Goal: Find specific page/section: Find specific page/section

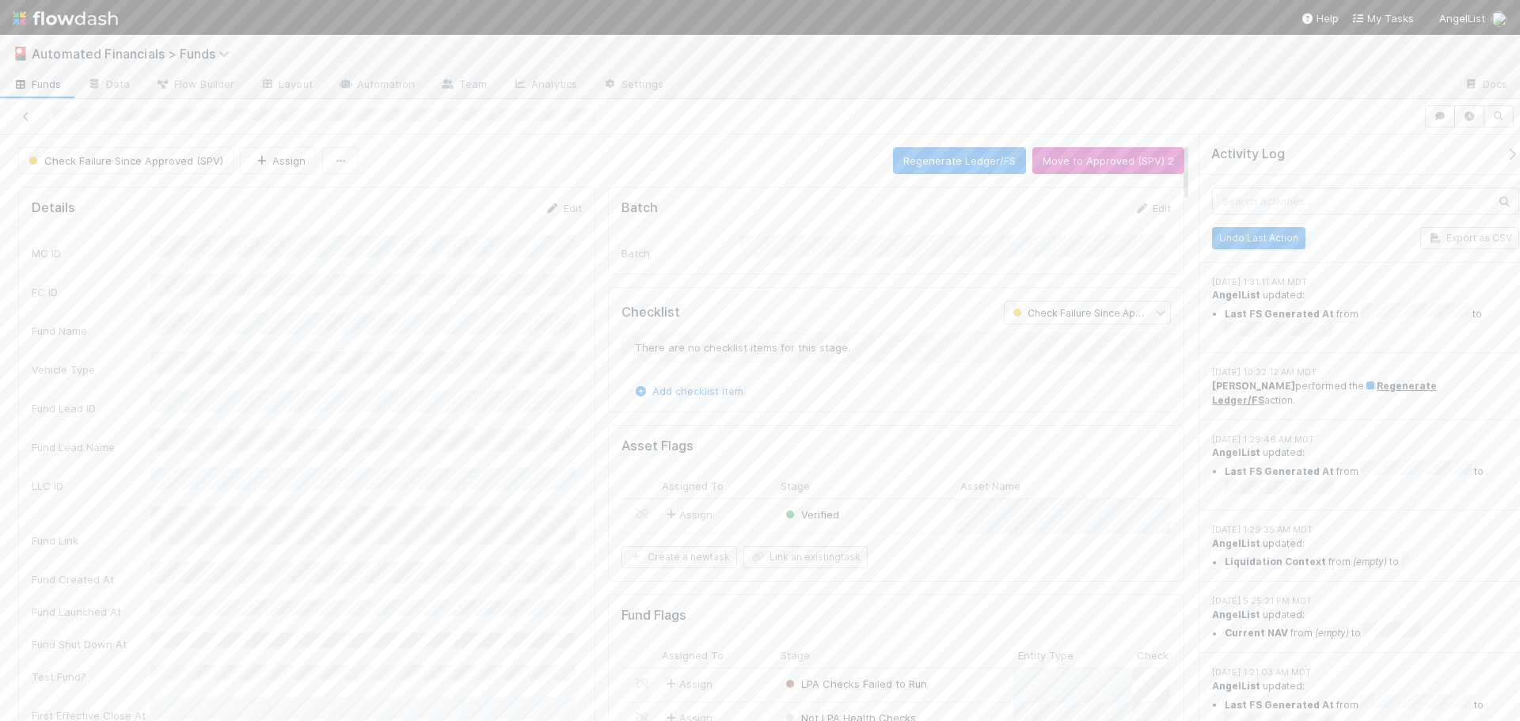
scroll to position [79, 0]
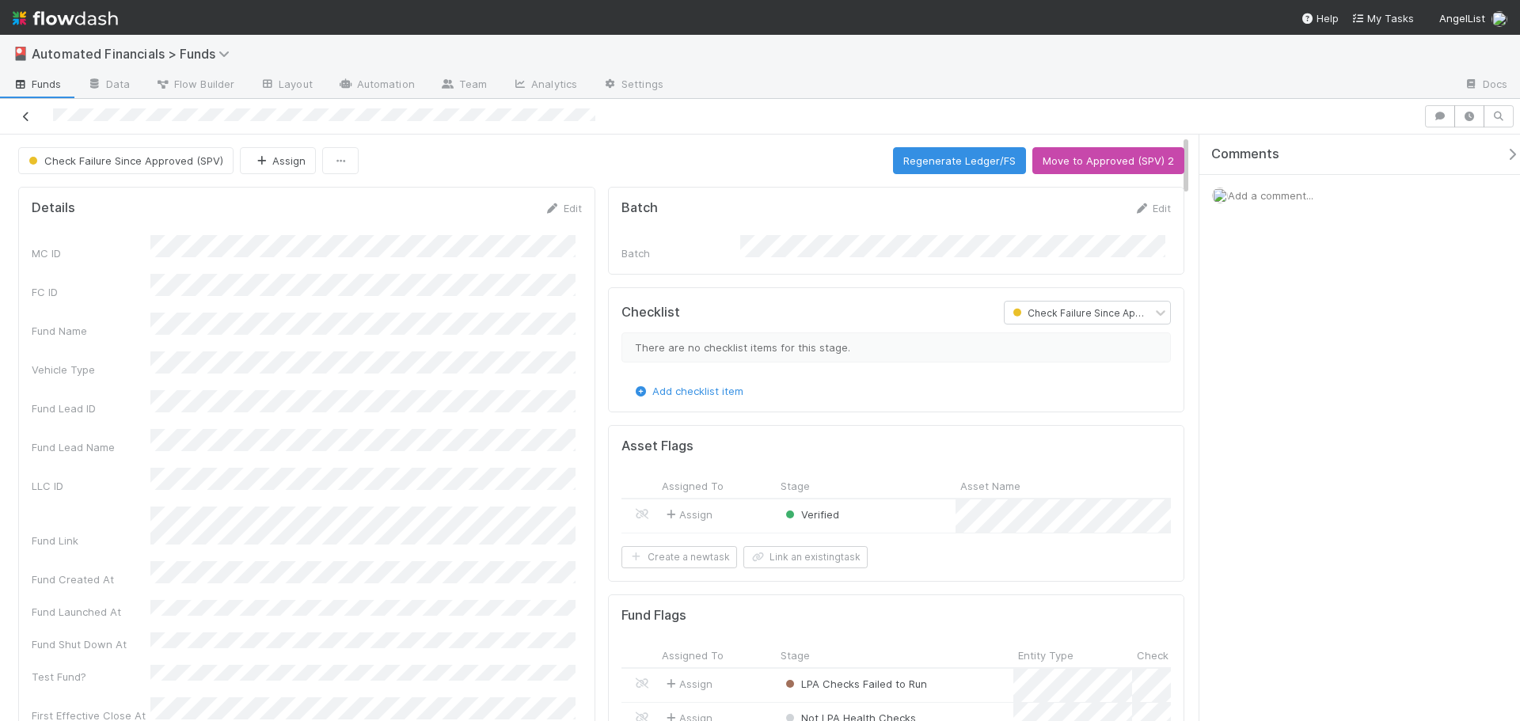
click at [28, 116] on icon at bounding box center [26, 117] width 16 height 10
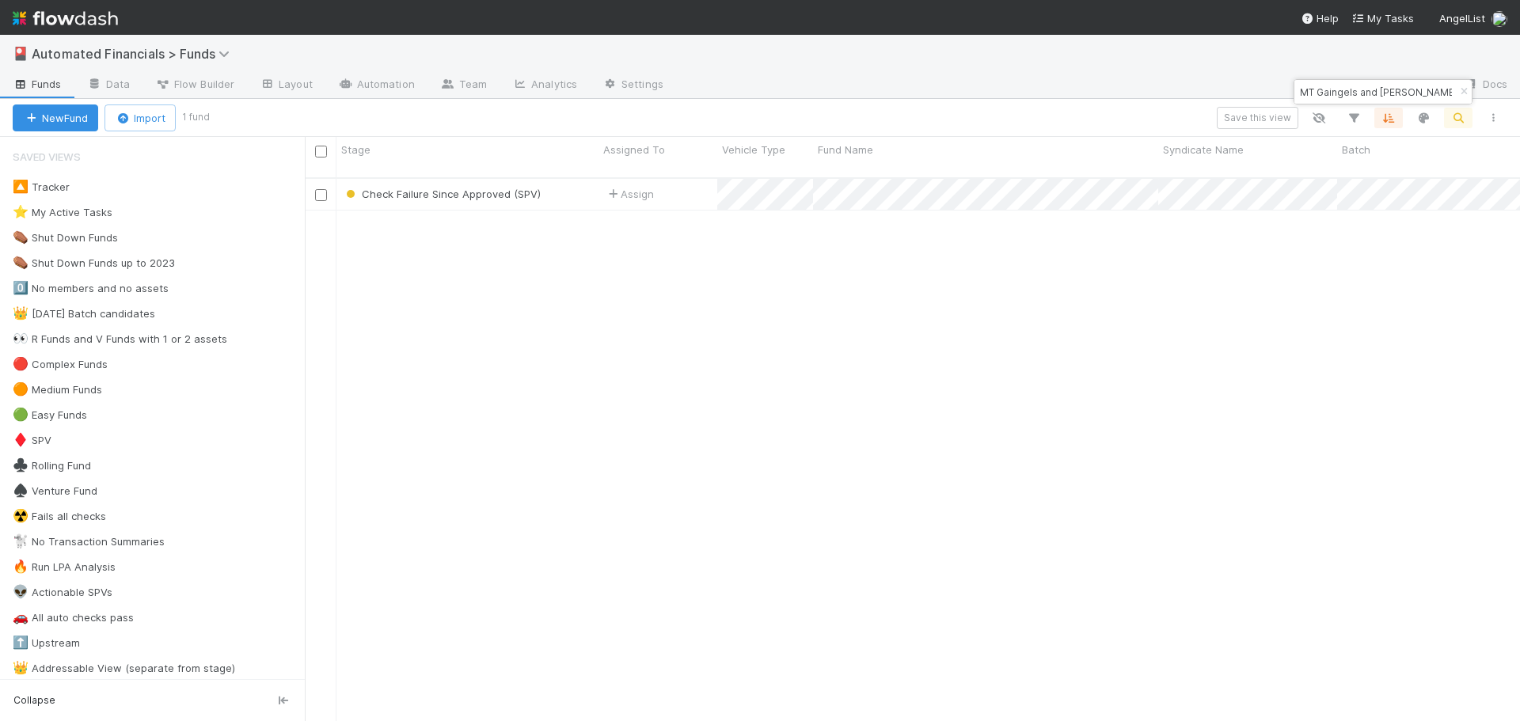
scroll to position [545, 1203]
click at [1464, 93] on icon "button" at bounding box center [1464, 92] width 16 height 10
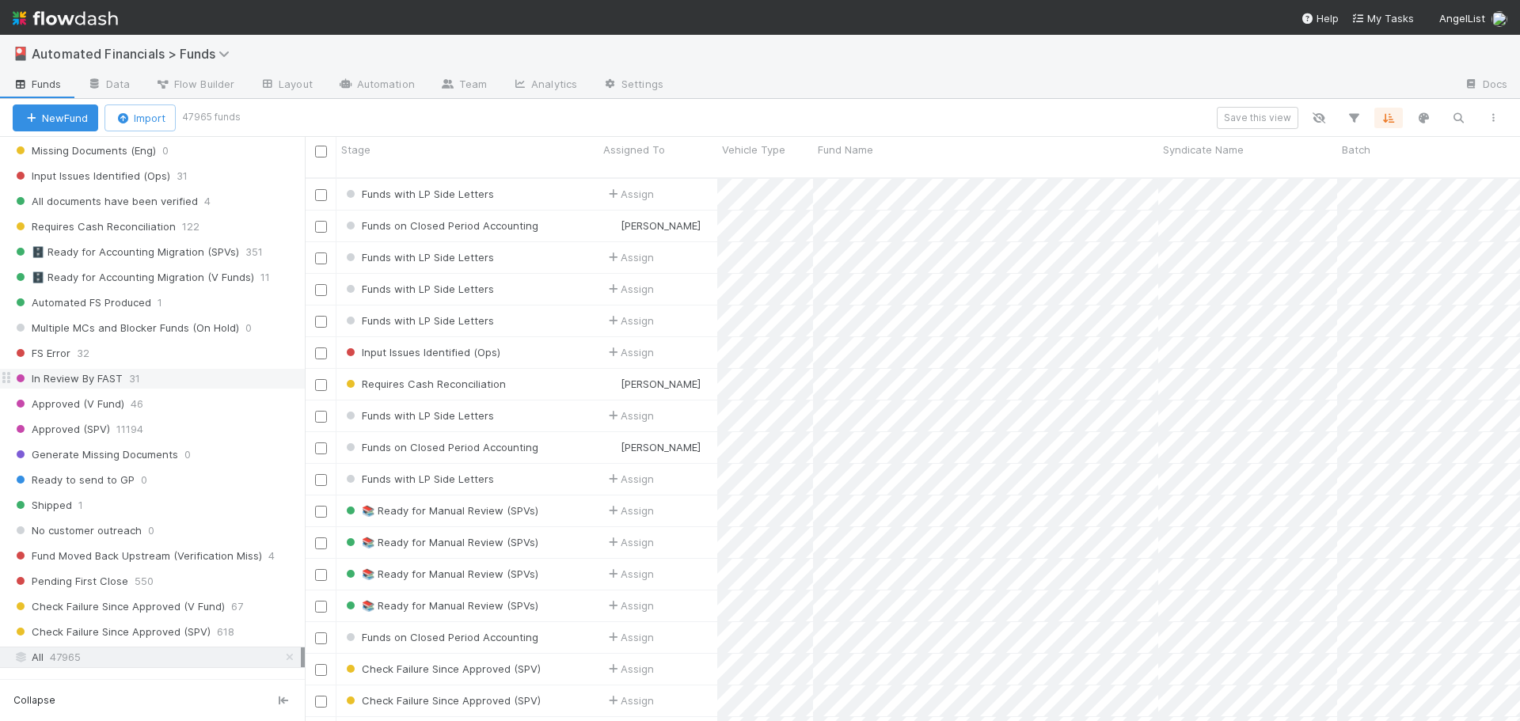
scroll to position [1742, 0]
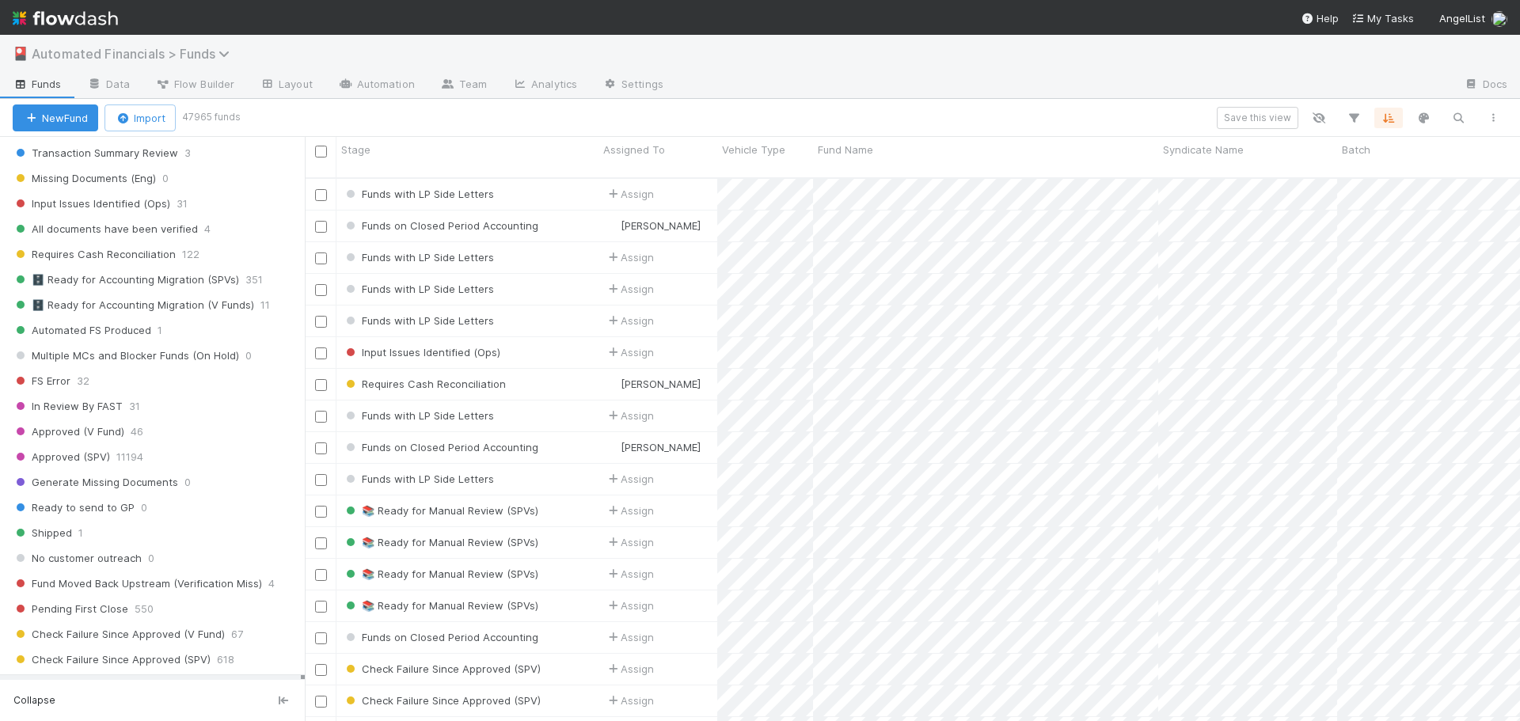
click at [127, 55] on span "Automated Financials > Funds" at bounding box center [135, 54] width 206 height 16
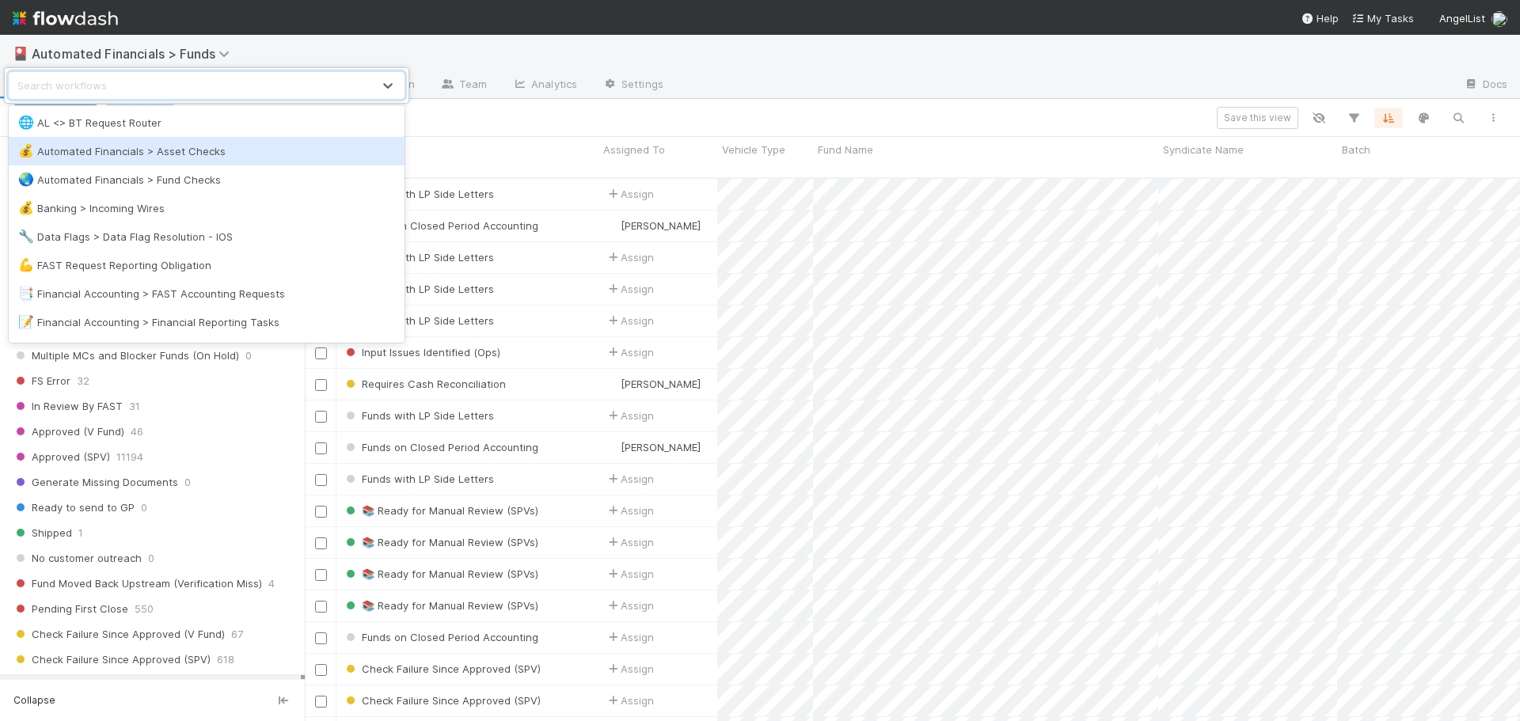
click at [150, 150] on div "💰 Automated Financials > Asset Checks" at bounding box center [206, 151] width 377 height 16
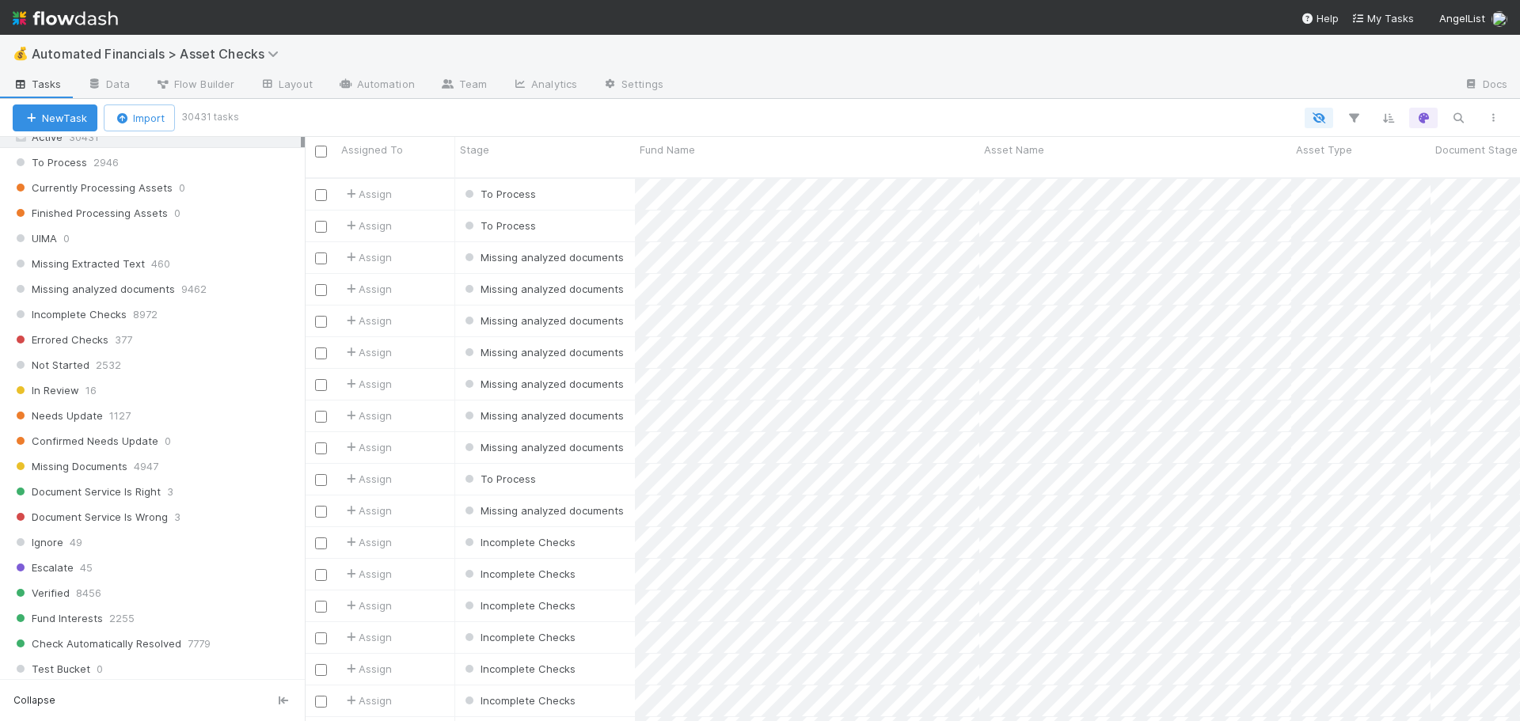
scroll to position [792, 0]
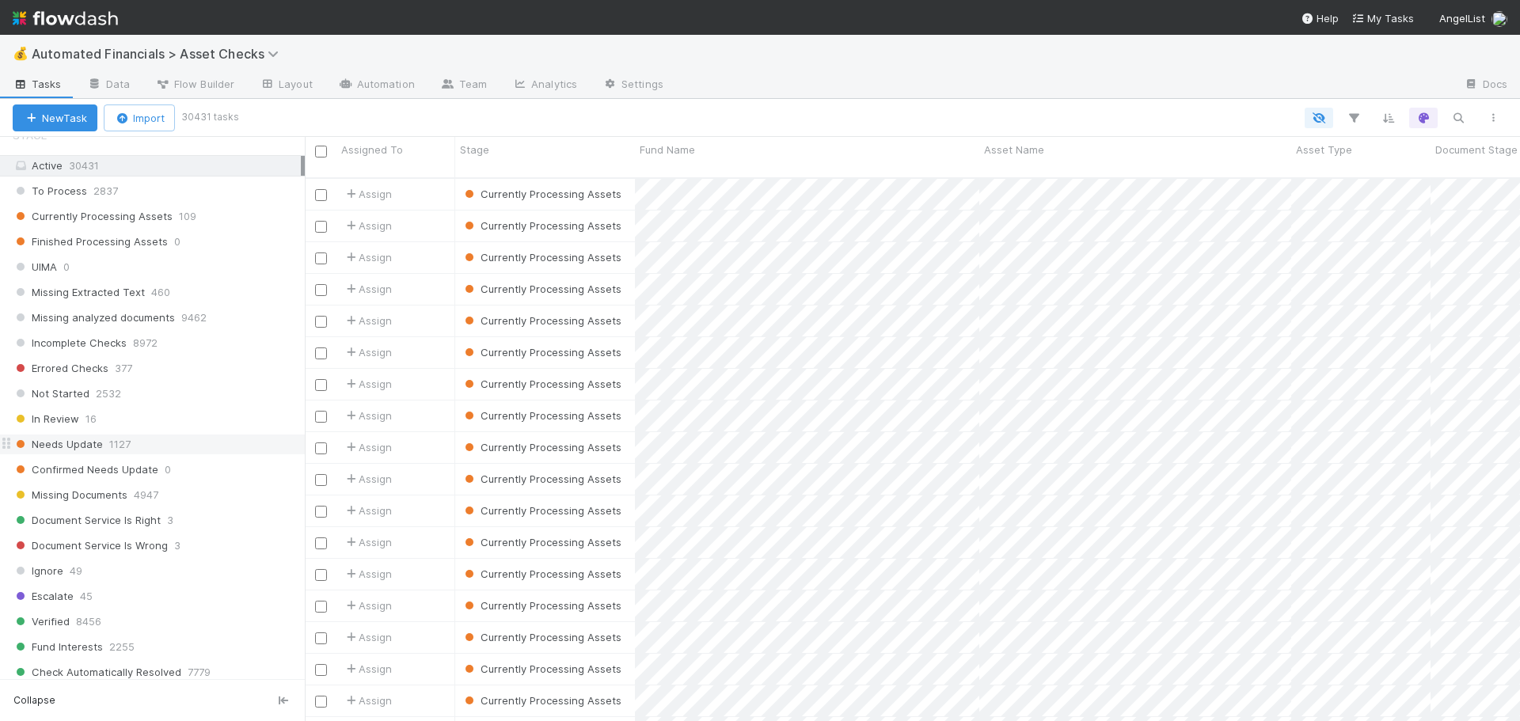
click at [63, 445] on span "Needs Update" at bounding box center [58, 445] width 90 height 20
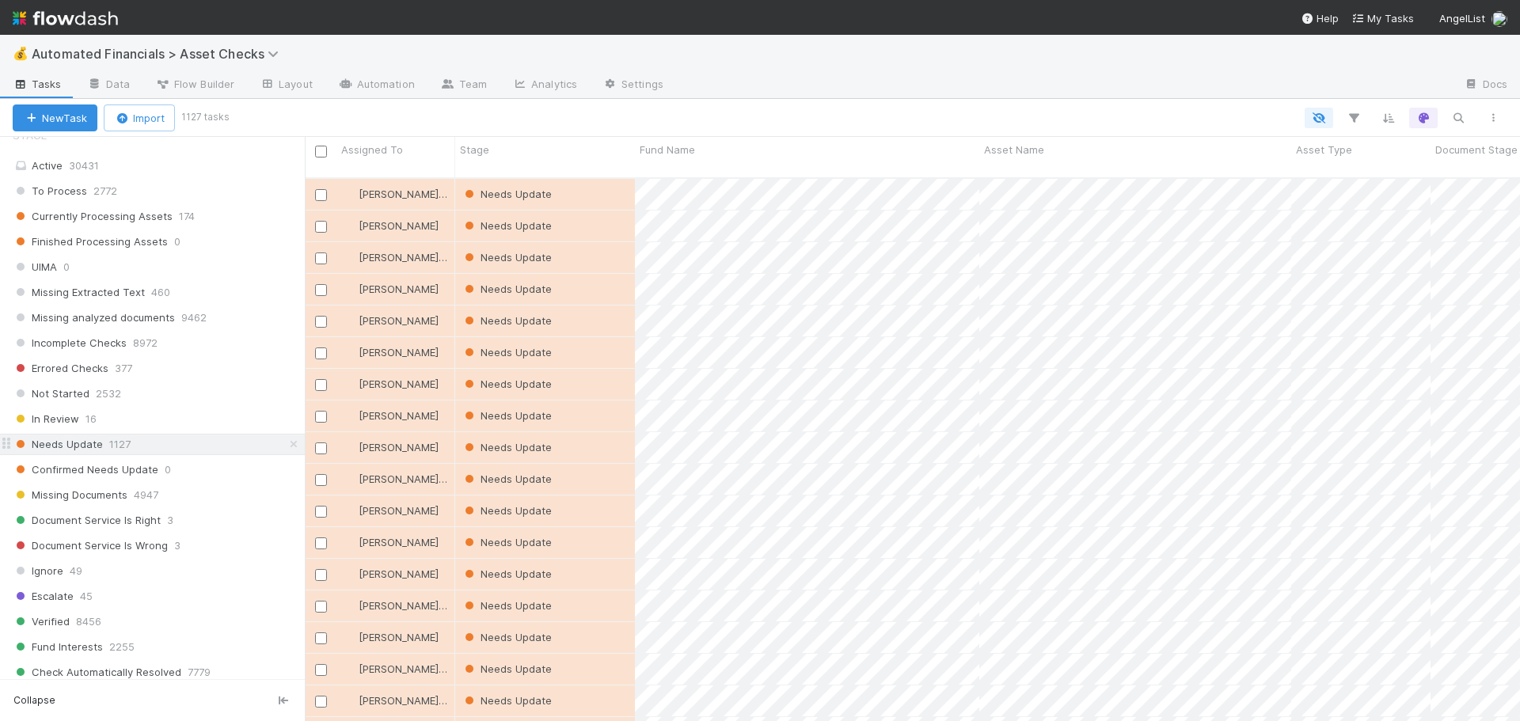
scroll to position [545, 1203]
click at [581, 181] on div "Needs Update" at bounding box center [545, 194] width 180 height 31
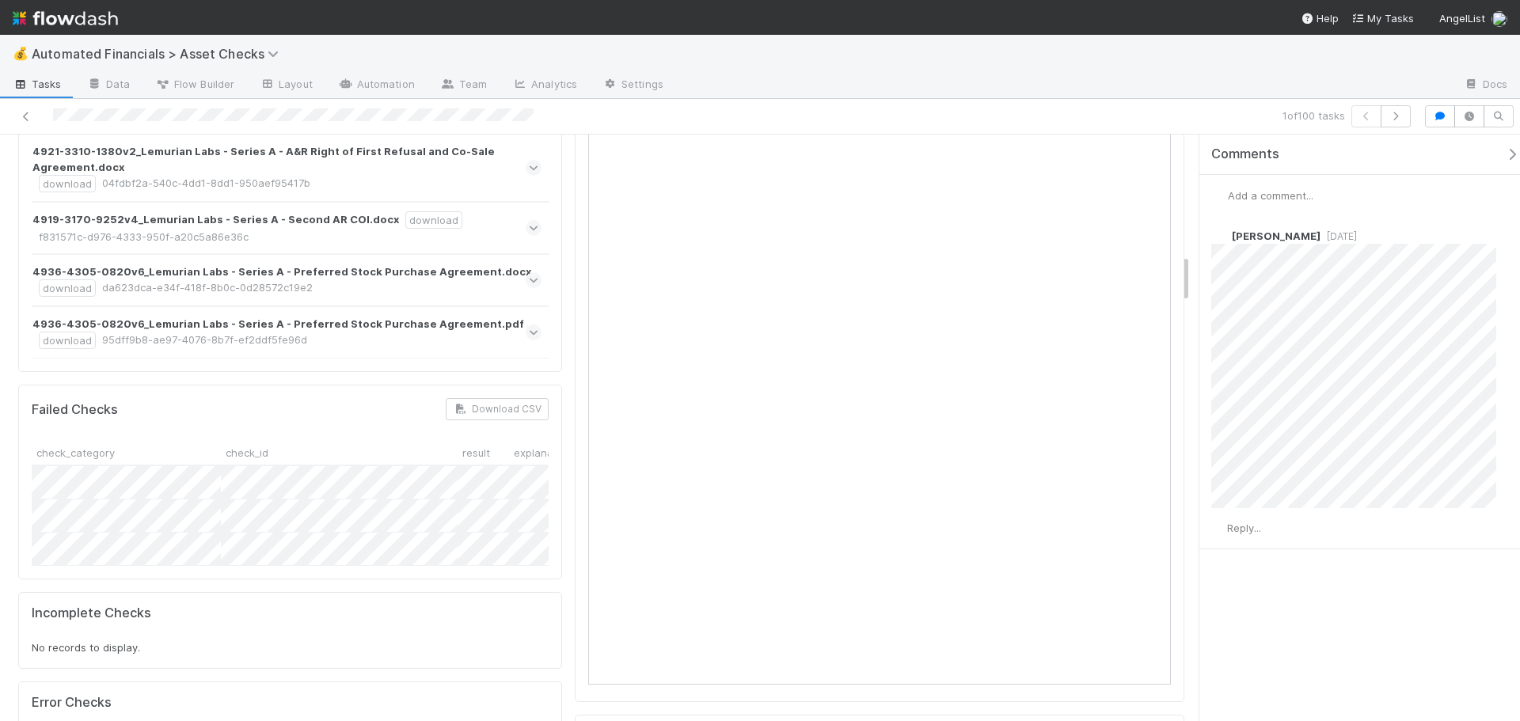
scroll to position [1425, 0]
click at [27, 119] on icon at bounding box center [26, 117] width 16 height 10
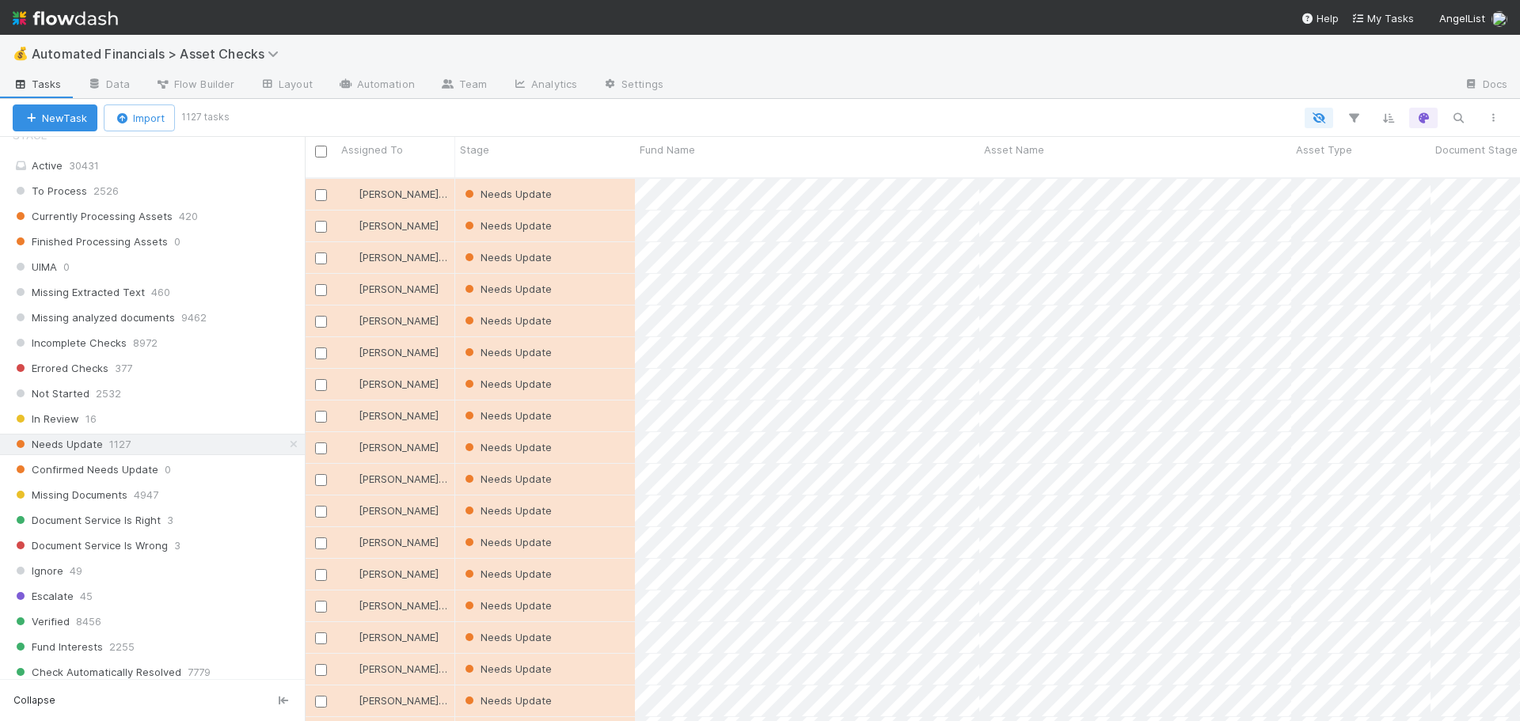
scroll to position [871, 0]
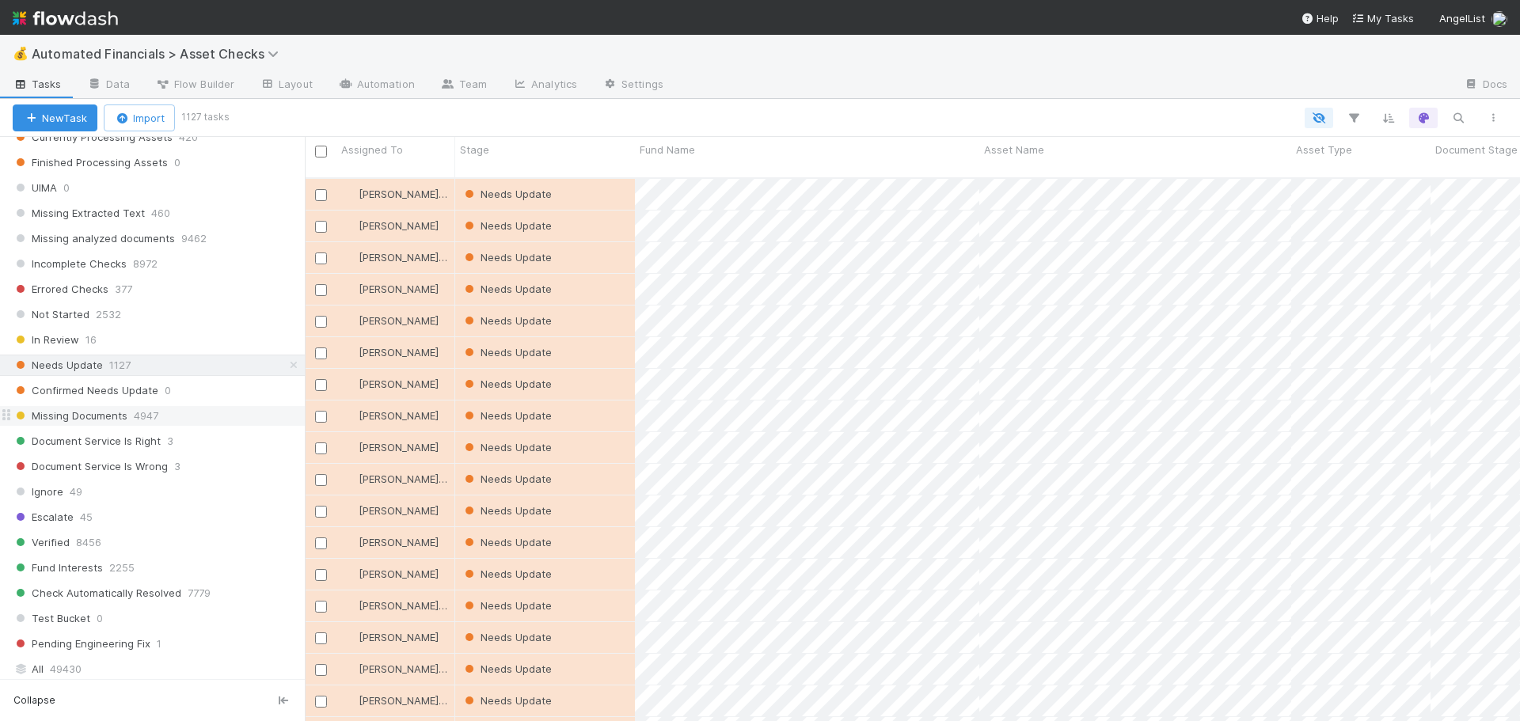
click at [83, 419] on span "Missing Documents" at bounding box center [70, 416] width 115 height 20
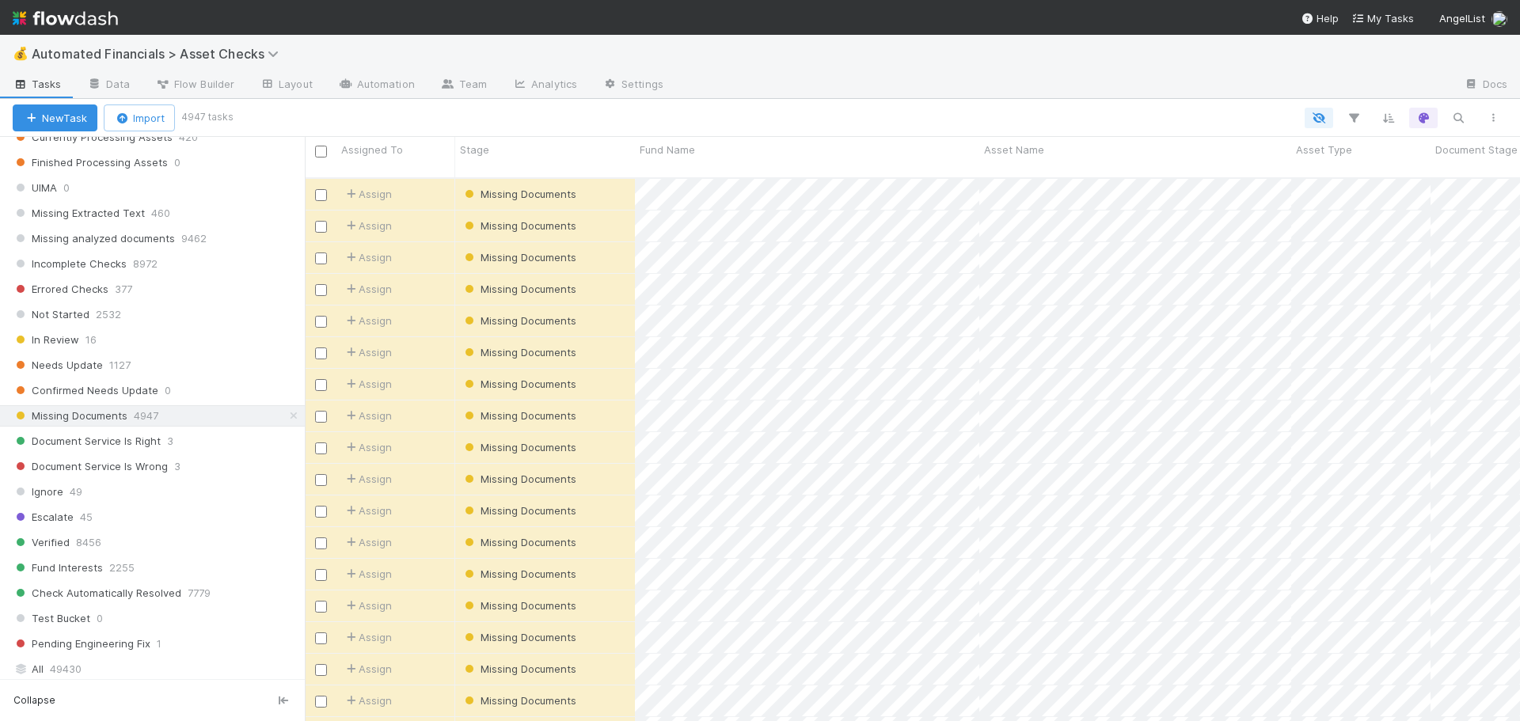
scroll to position [792, 0]
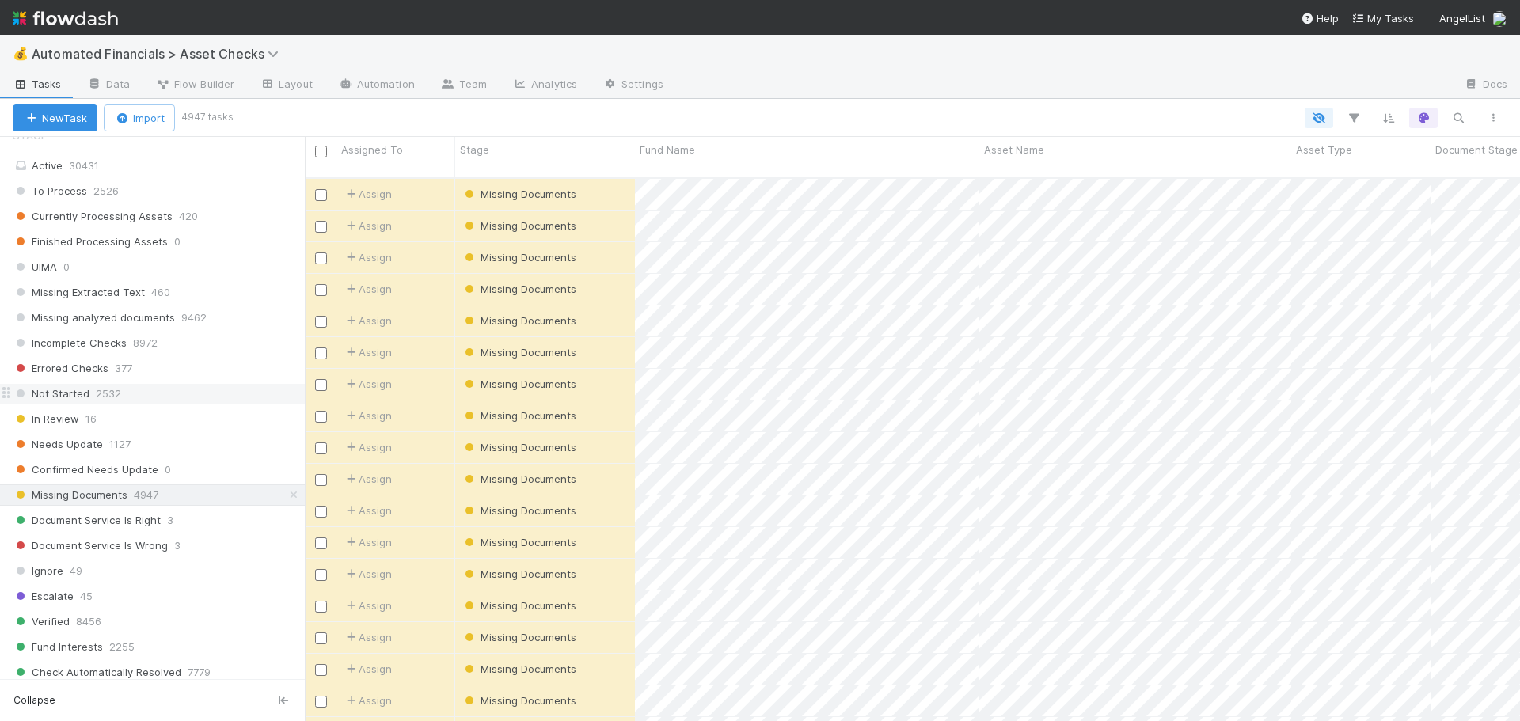
click at [60, 396] on span "Not Started" at bounding box center [51, 394] width 77 height 20
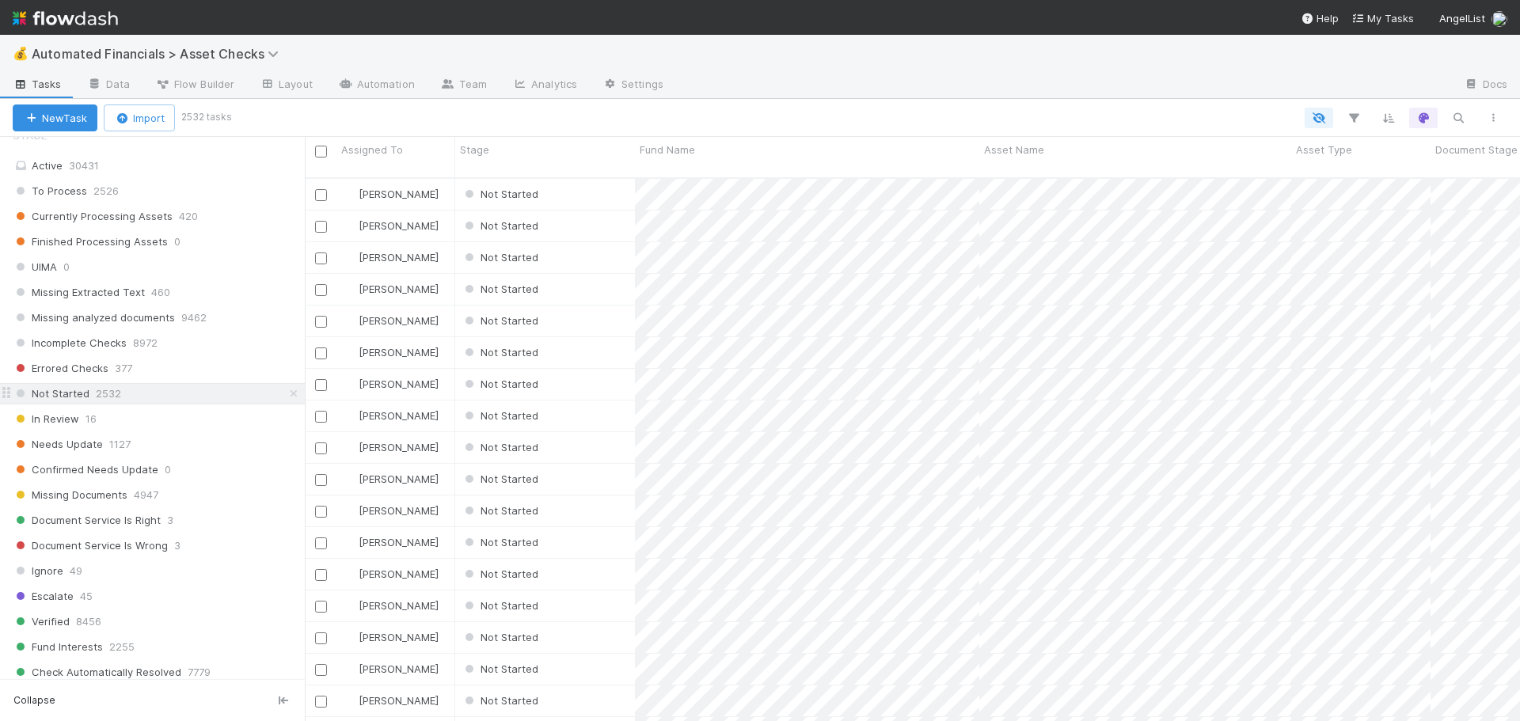
scroll to position [545, 1203]
click at [591, 180] on div "Not Started" at bounding box center [545, 194] width 180 height 31
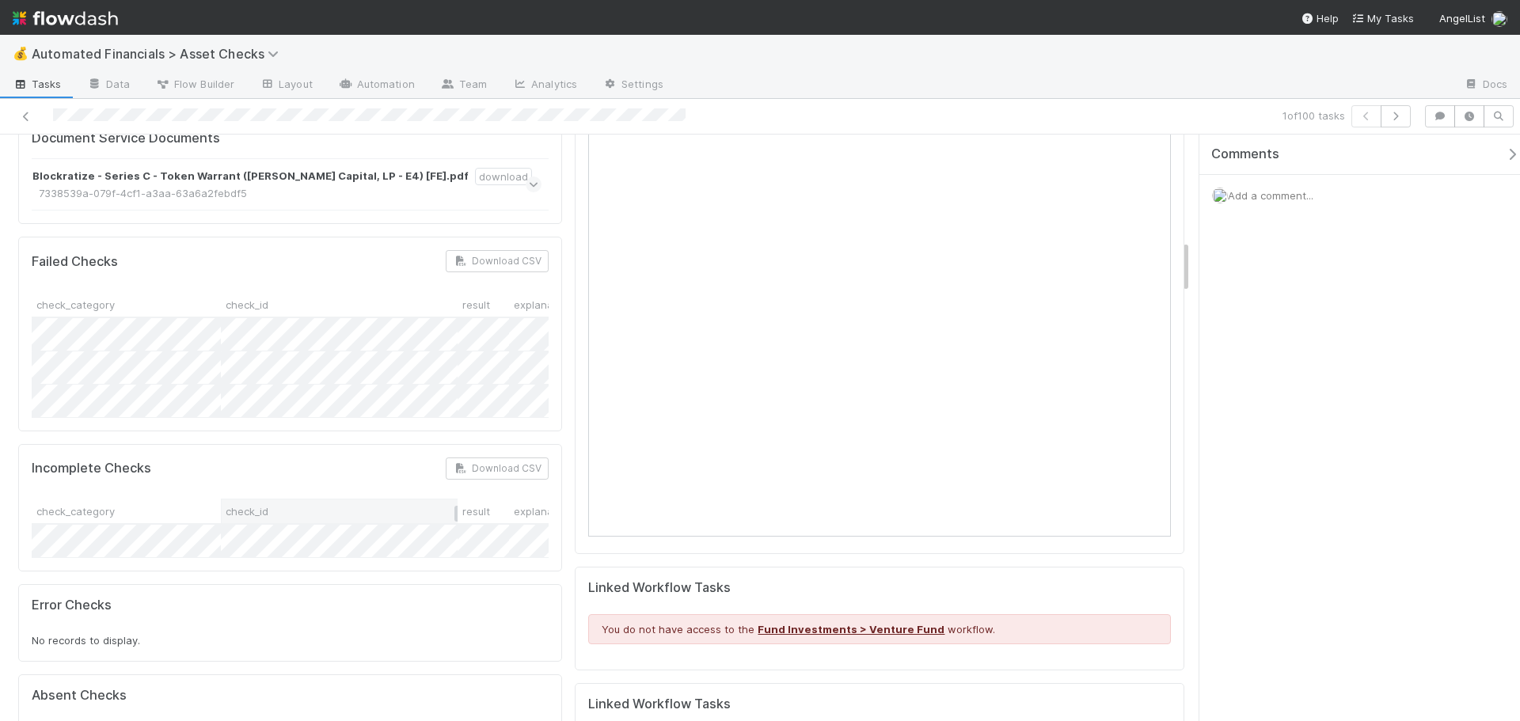
scroll to position [1108, 0]
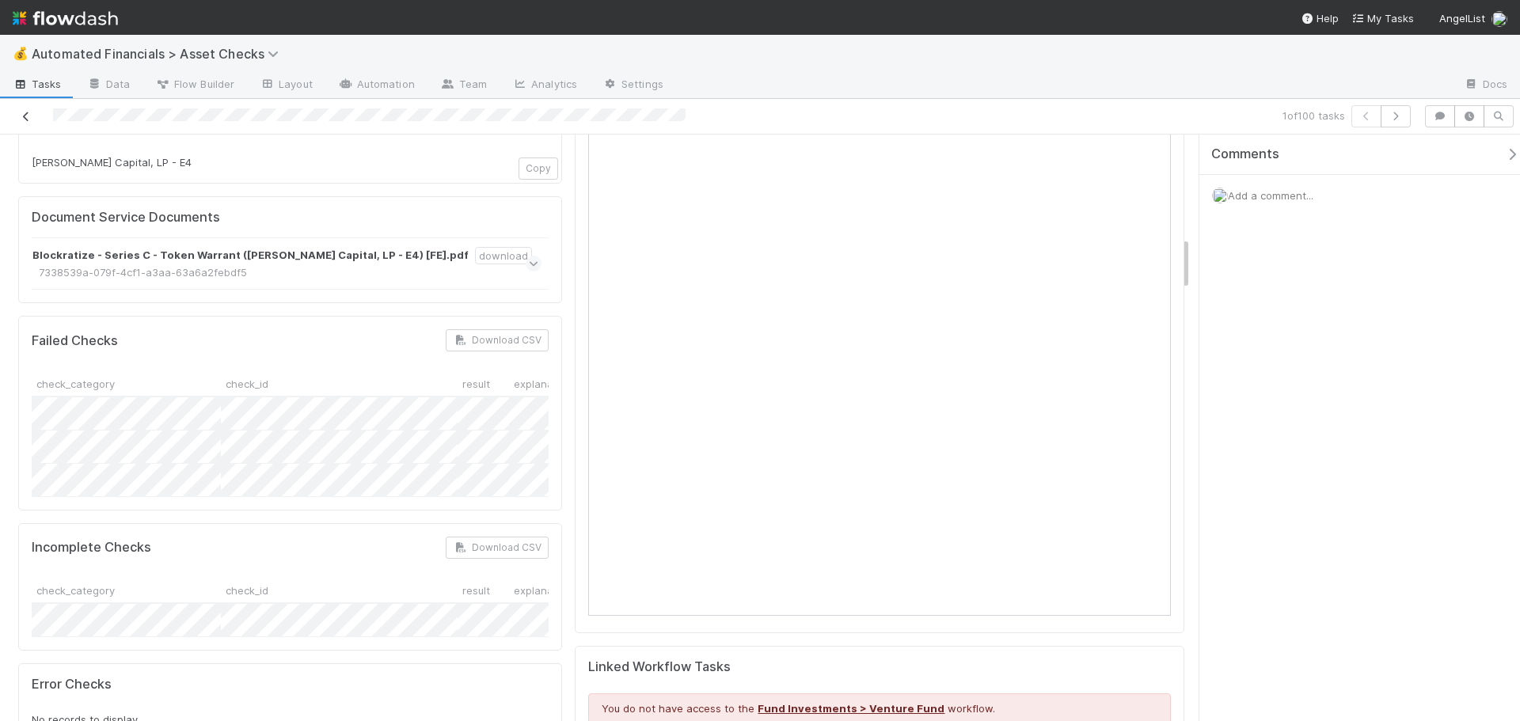
click at [26, 118] on icon at bounding box center [26, 117] width 16 height 10
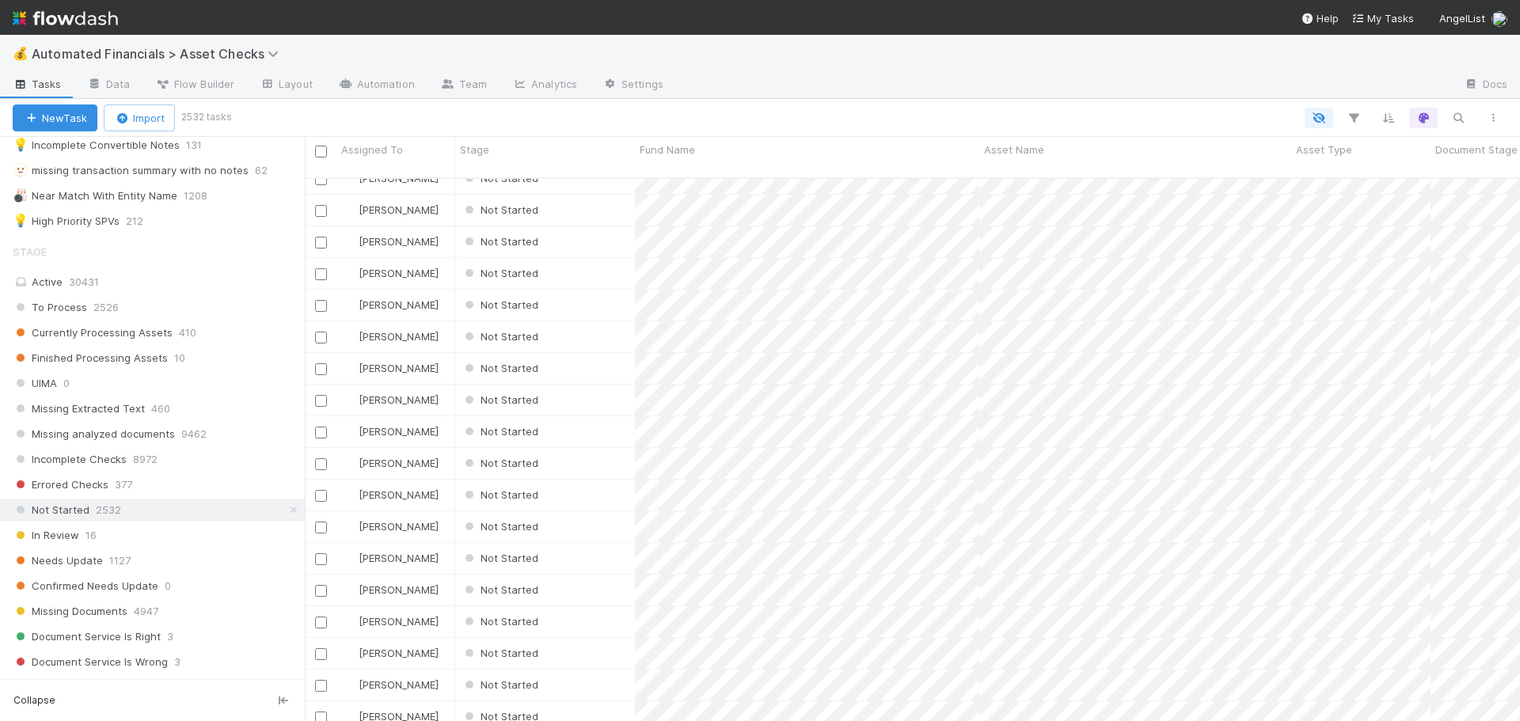
scroll to position [633, 0]
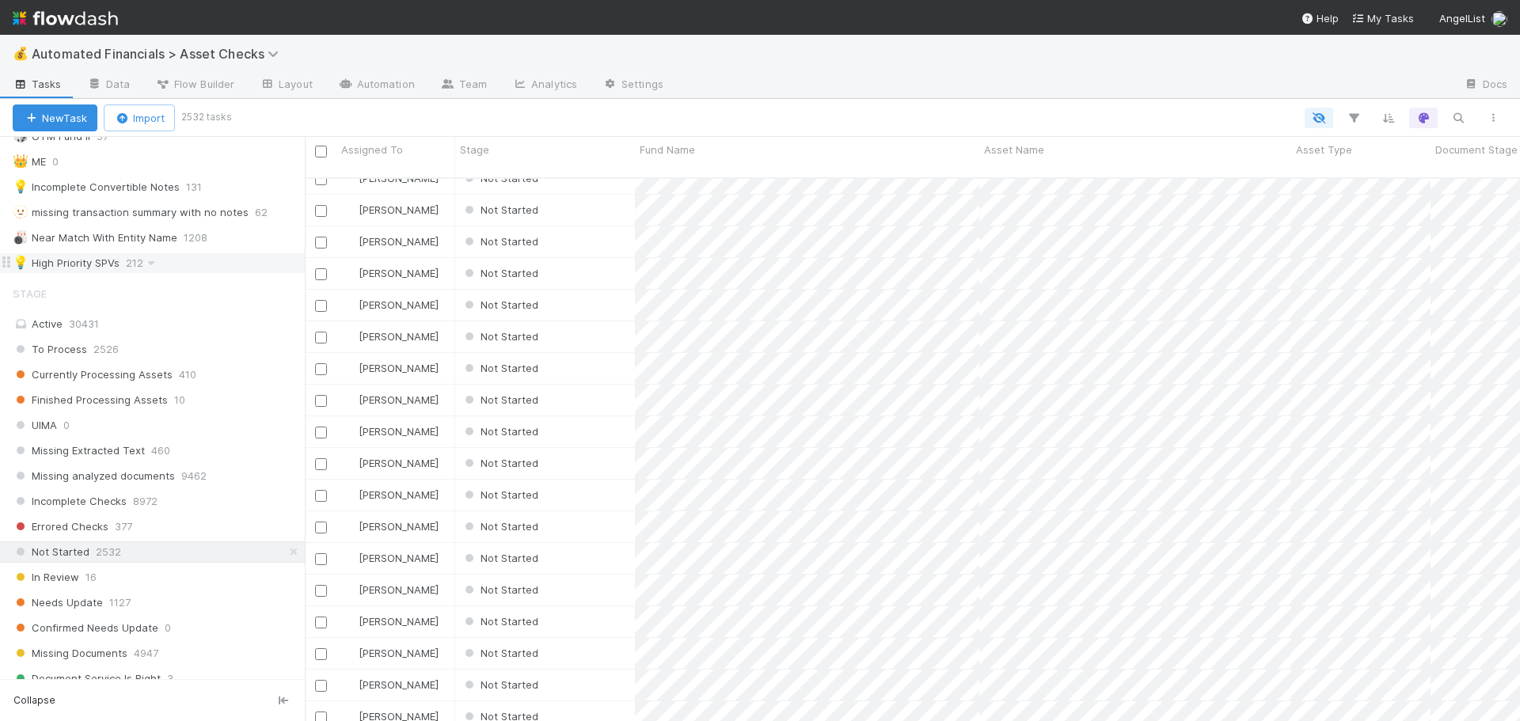
click at [59, 266] on div "💡 High Priority SPVs" at bounding box center [66, 263] width 107 height 20
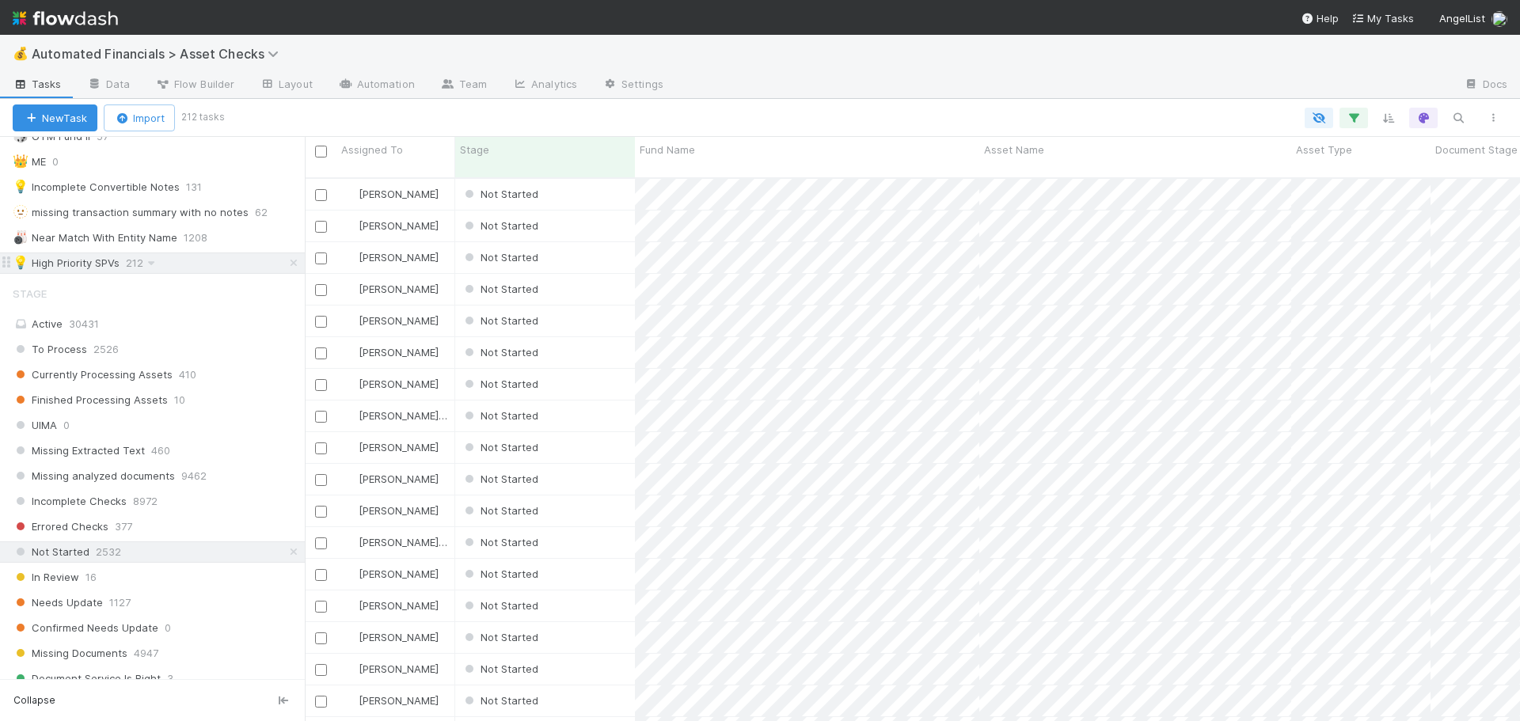
scroll to position [545, 1203]
click at [1362, 118] on button "button" at bounding box center [1354, 118] width 29 height 21
click at [1047, 108] on div "2 filters Reset Filters If fund -> Batch any has any of High Priority SPVs and …" at bounding box center [760, 360] width 1520 height 721
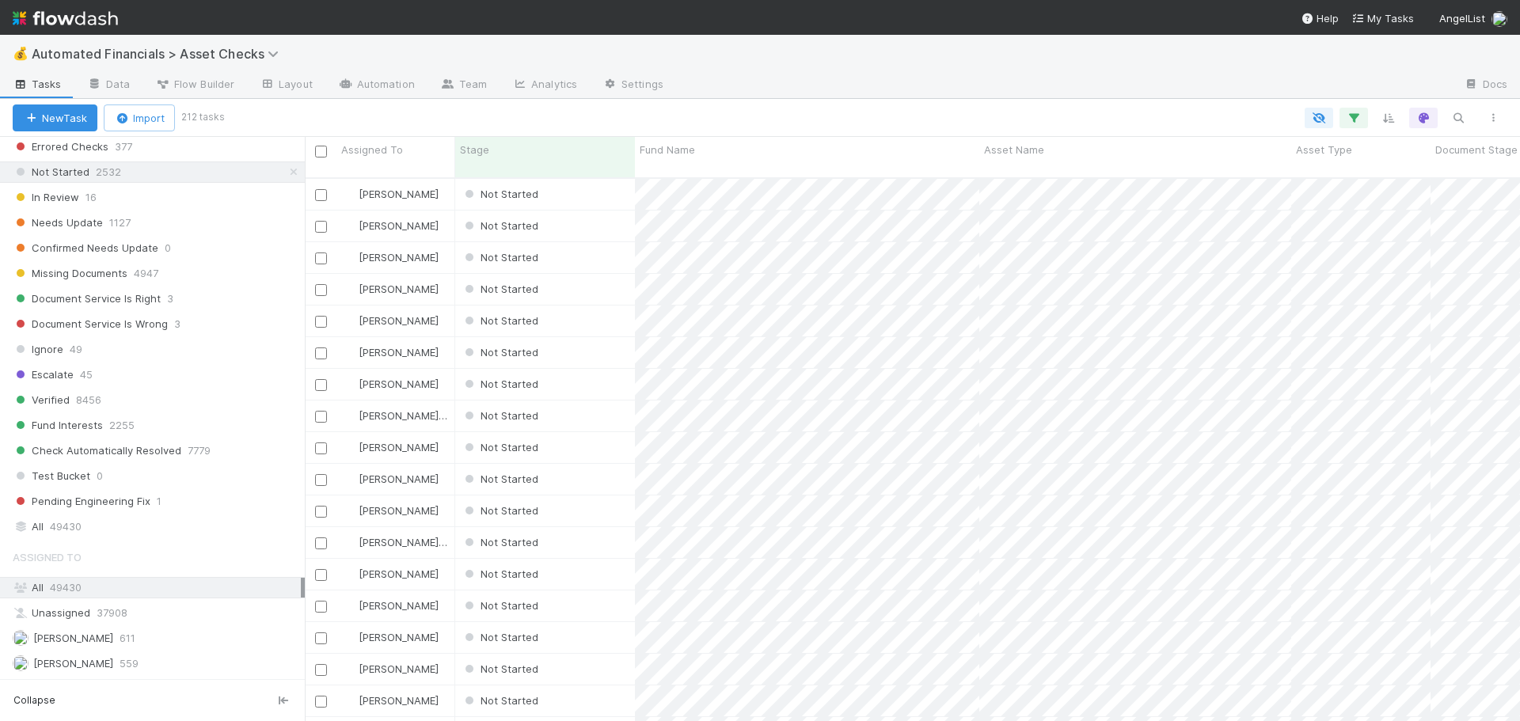
scroll to position [1029, 0]
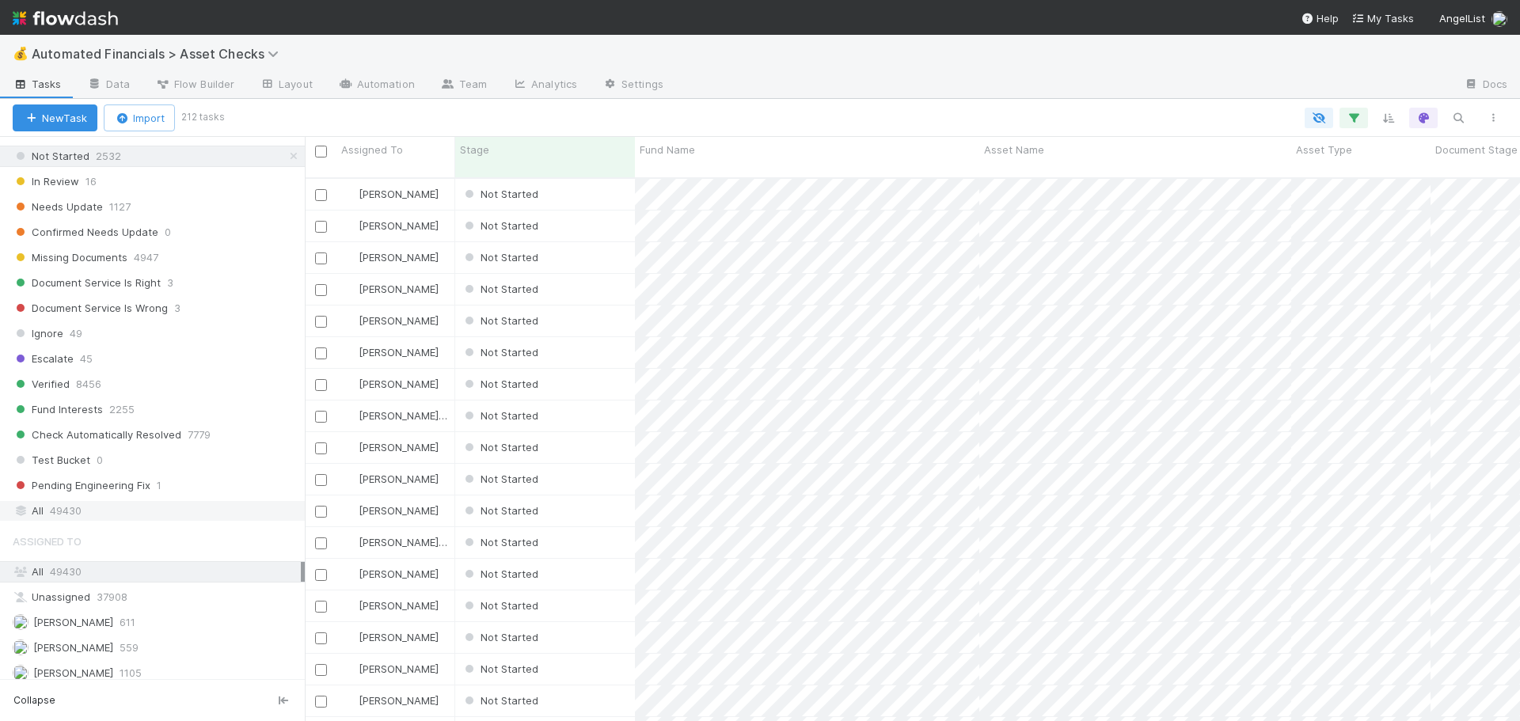
click at [67, 515] on span "49430" at bounding box center [66, 511] width 32 height 20
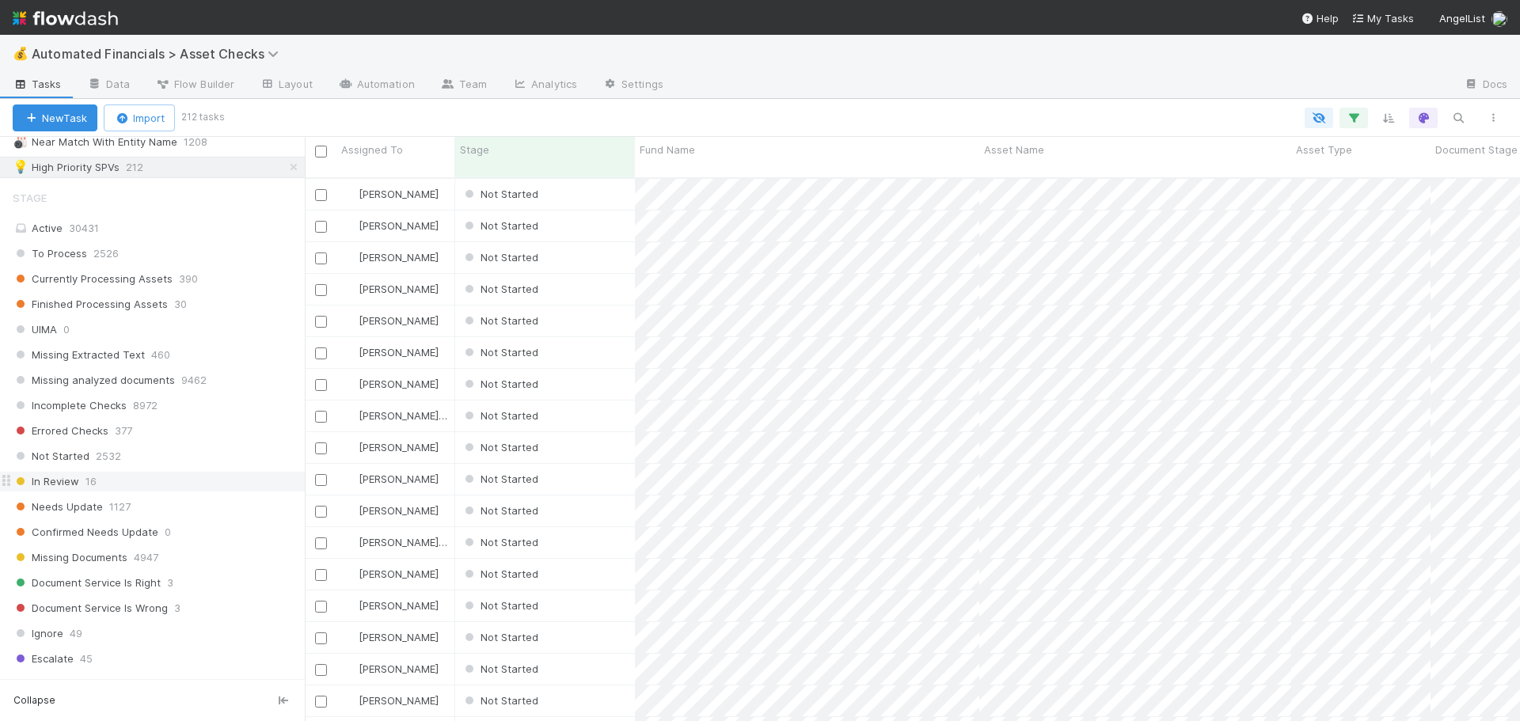
scroll to position [713, 0]
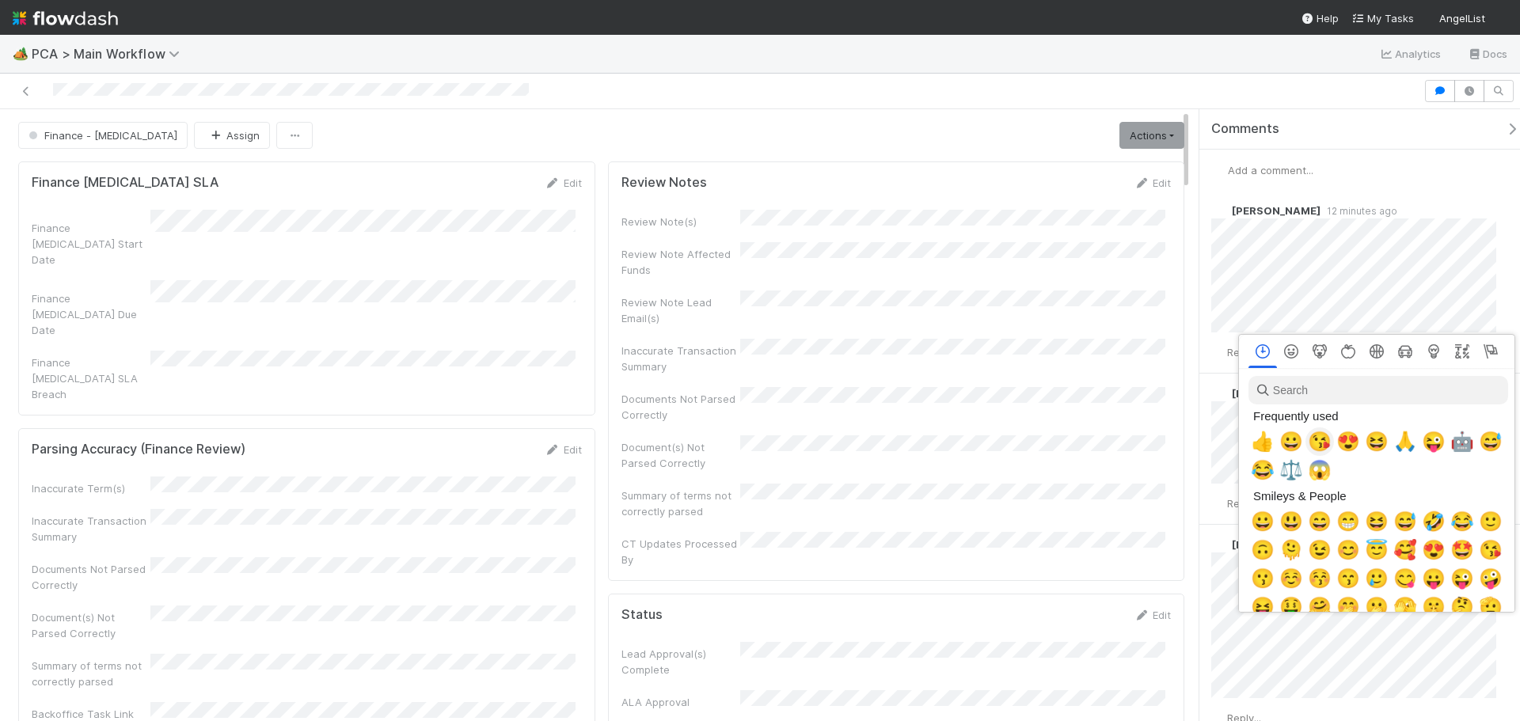
scroll to position [0, 6]
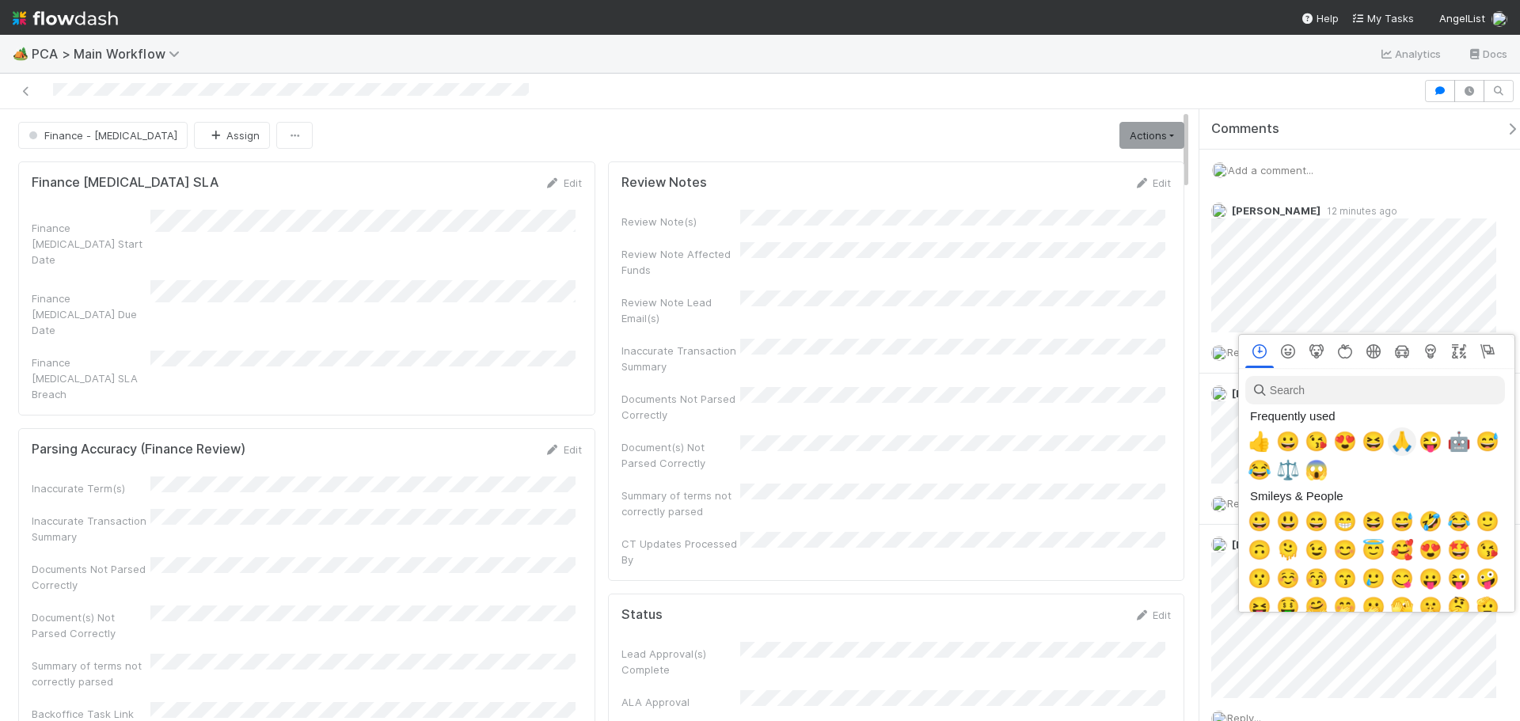
click at [1400, 442] on span "🙏" at bounding box center [1402, 442] width 24 height 22
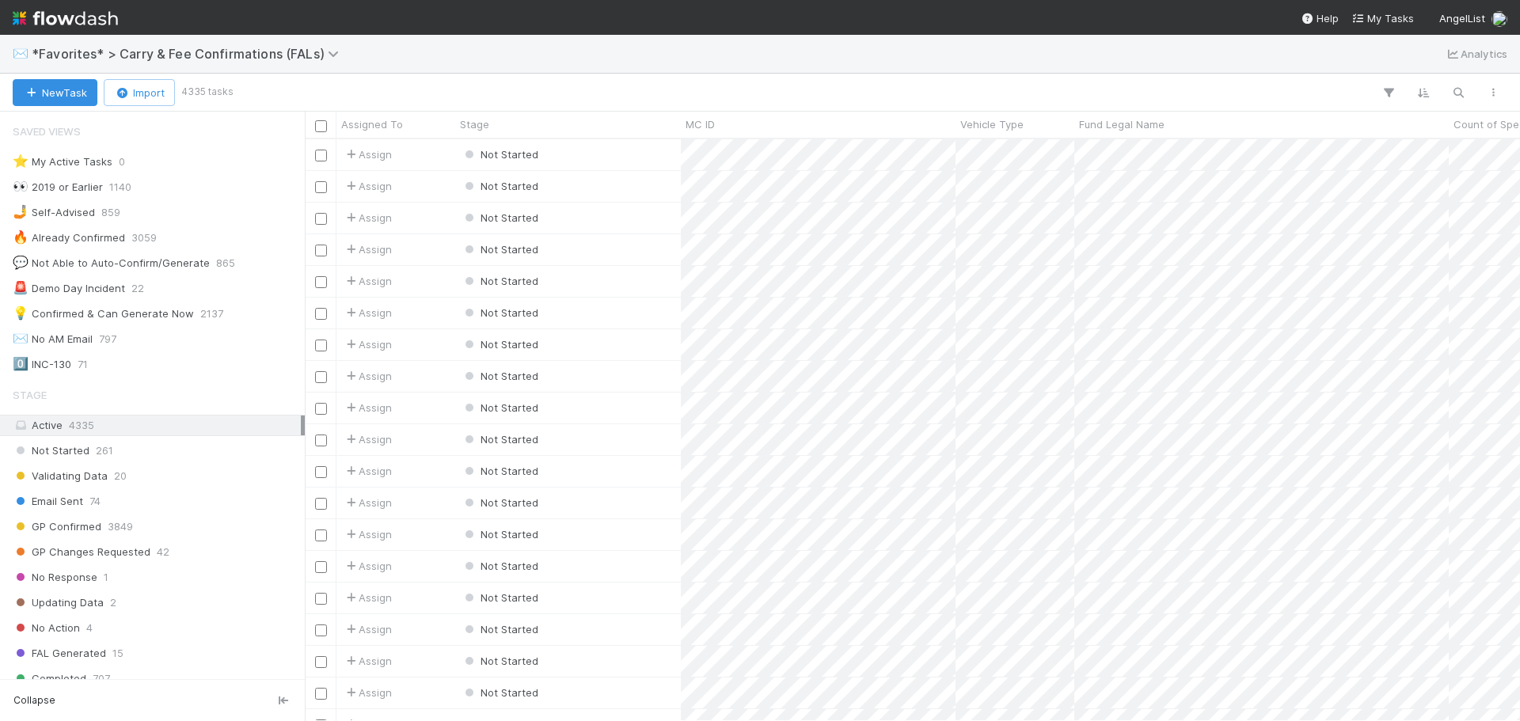
click at [599, 55] on div "✉️ *Favorites* > Carry & Fee Confirmations (FALs) Analytics" at bounding box center [760, 54] width 1520 height 38
